Goal: Information Seeking & Learning: Learn about a topic

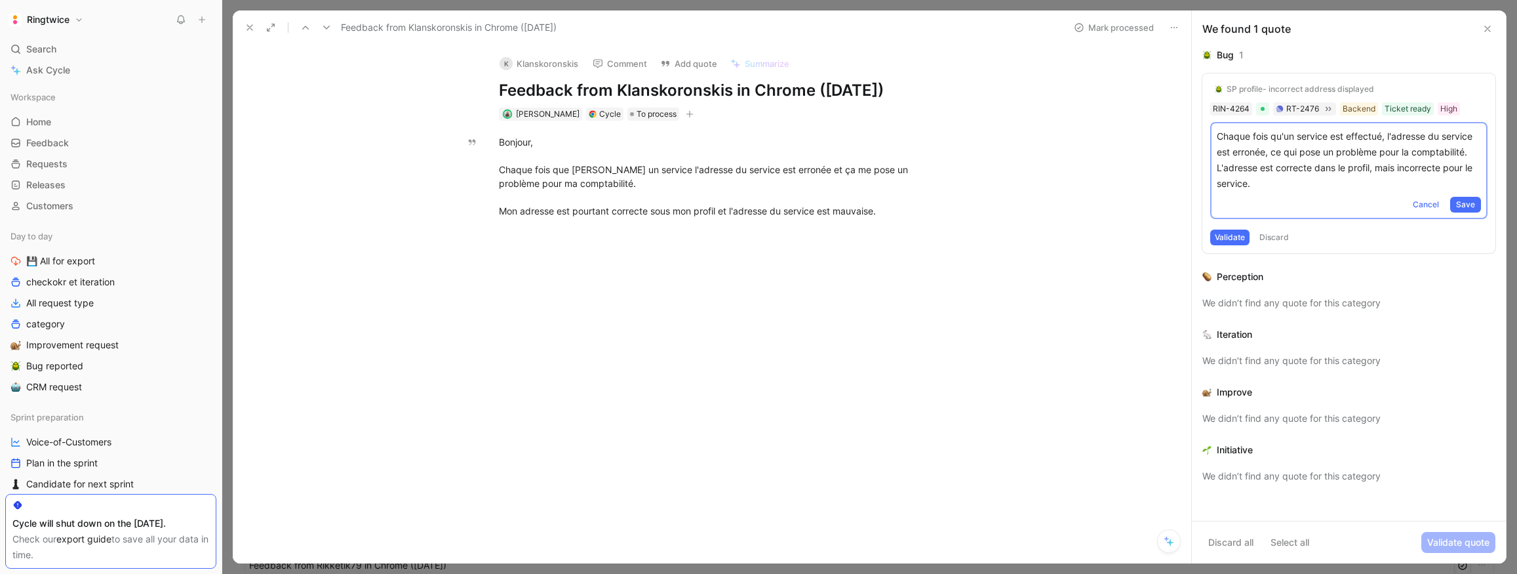
drag, startPoint x: 574, startPoint y: 170, endPoint x: 387, endPoint y: 85, distance: 205.1
click at [573, 169] on div "Bonjour, Chaque fois que je fais un service l'adresse du service est erronée et…" at bounding box center [726, 176] width 454 height 83
click at [245, 24] on icon at bounding box center [250, 27] width 10 height 10
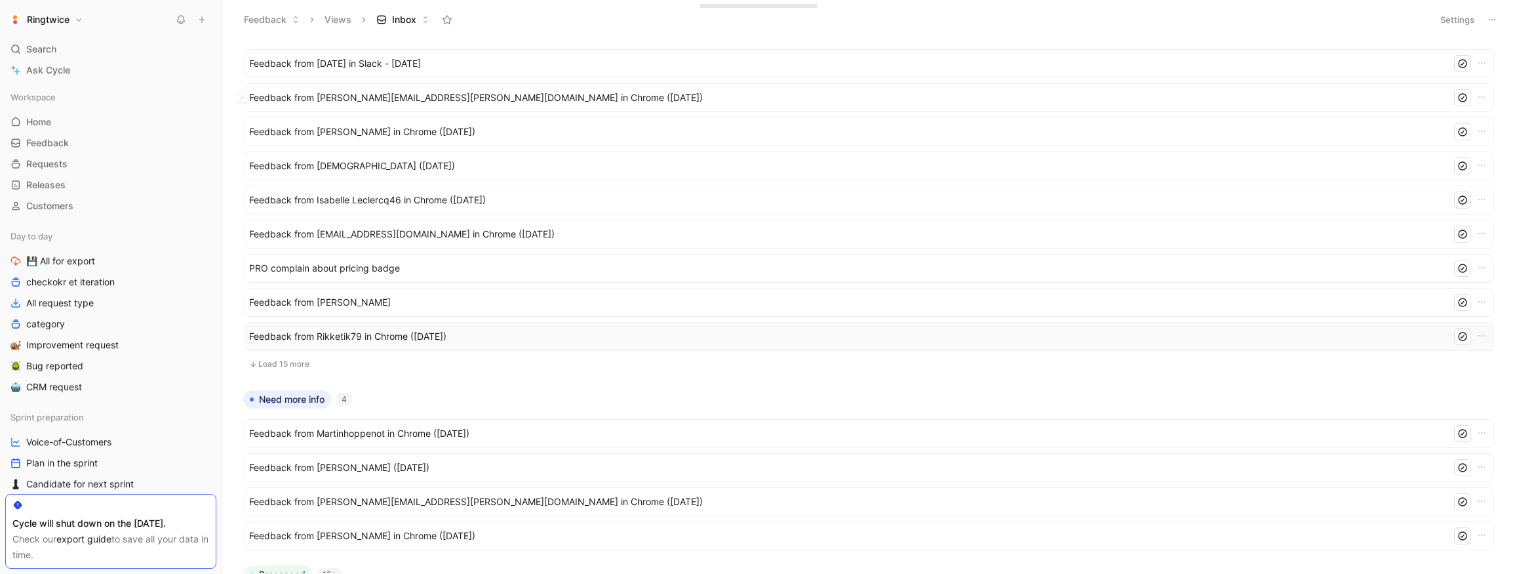
scroll to position [243, 0]
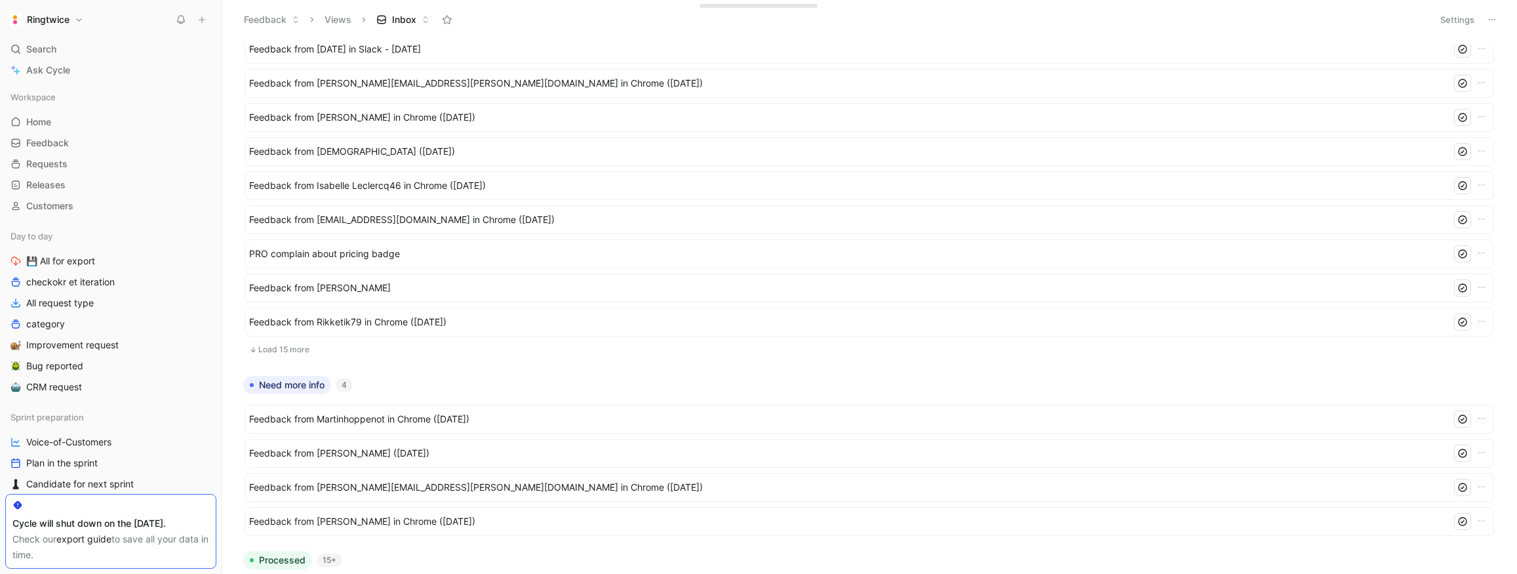
click at [301, 347] on button "Load 15 more" at bounding box center [870, 350] width 1250 height 16
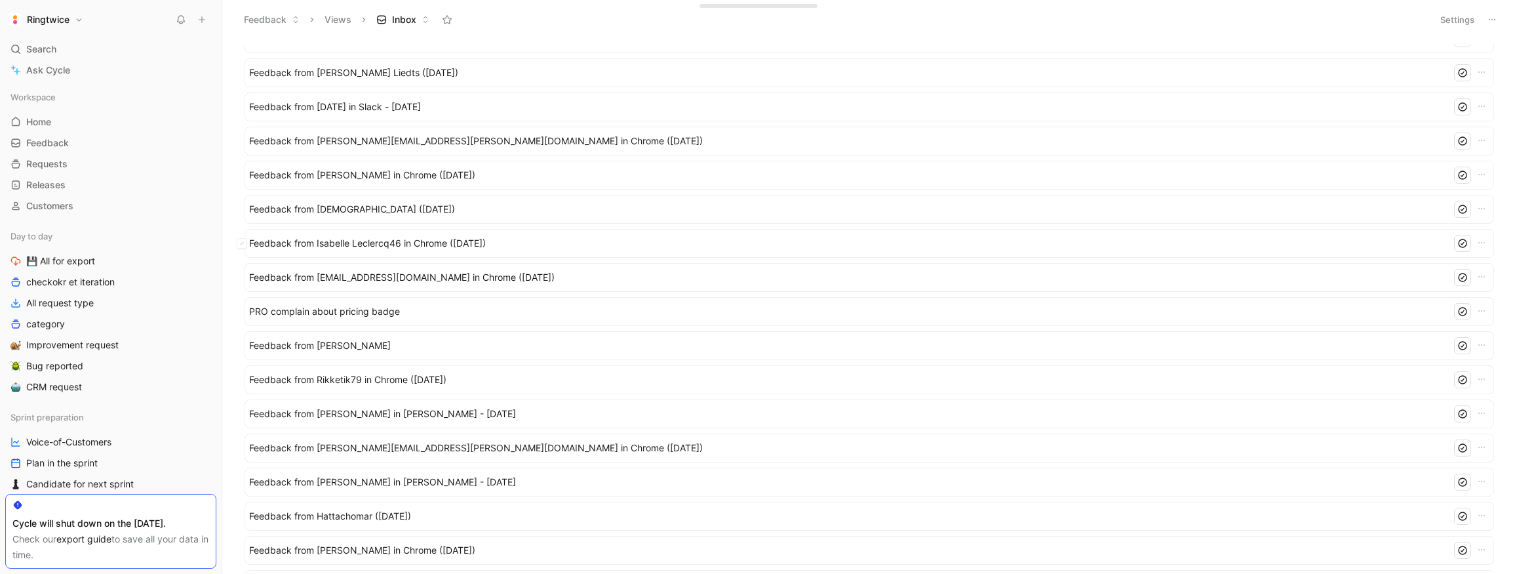
scroll to position [0, 0]
